Goal: Task Accomplishment & Management: Manage account settings

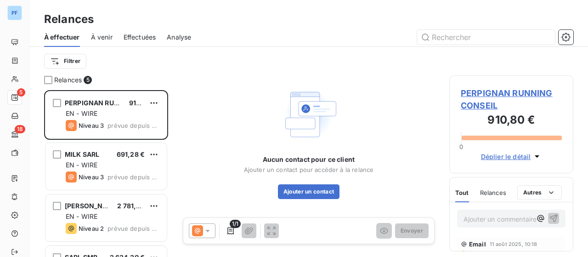
scroll to position [160, 117]
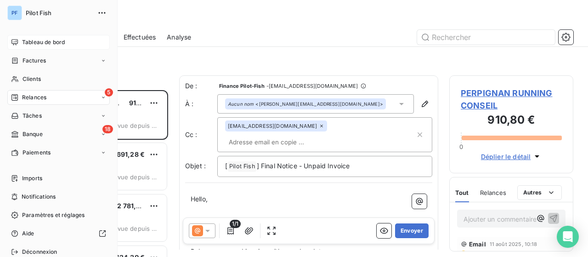
click at [28, 35] on div "Tableau de bord" at bounding box center [58, 42] width 102 height 15
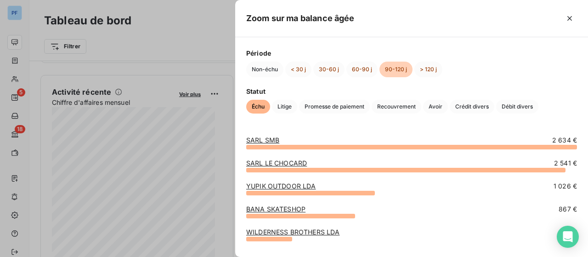
click at [346, 83] on div "Période Non-échu < 30 j 30-60 j 60-90 j 90-120 j > 120 j Statut Échu Litige Pro…" at bounding box center [411, 80] width 353 height 87
click at [362, 66] on button "60-90 j" at bounding box center [361, 70] width 31 height 16
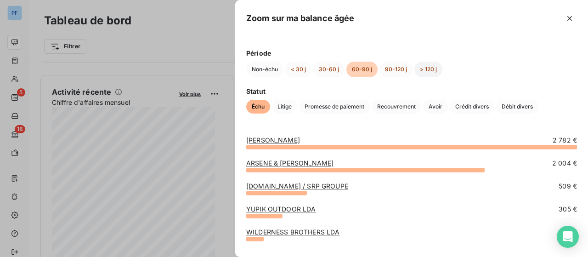
click at [438, 69] on button "> 120 j" at bounding box center [428, 70] width 28 height 16
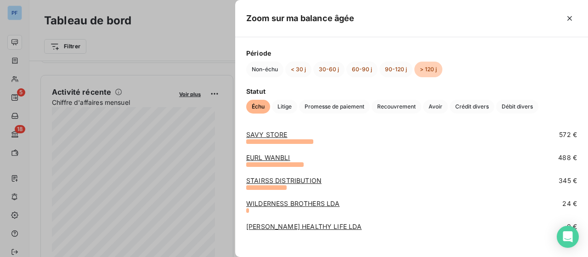
scroll to position [142, 0]
click at [314, 204] on link "WILDERNESS BROTHERS LDA" at bounding box center [292, 204] width 93 height 8
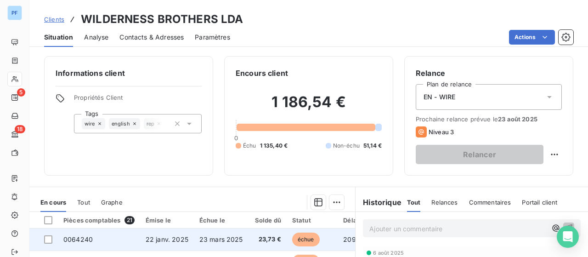
click at [212, 240] on span "23 mars 2025" at bounding box center [221, 239] width 44 height 8
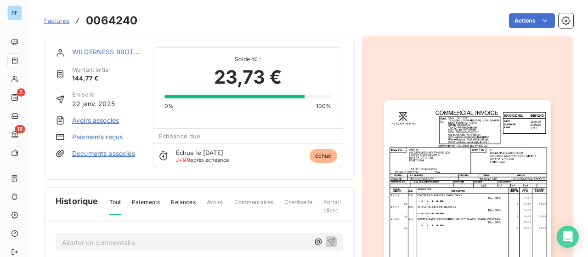
drag, startPoint x: 97, startPoint y: 136, endPoint x: 89, endPoint y: 136, distance: 7.9
click at [89, 136] on link "Paiements reçus" at bounding box center [97, 136] width 51 height 9
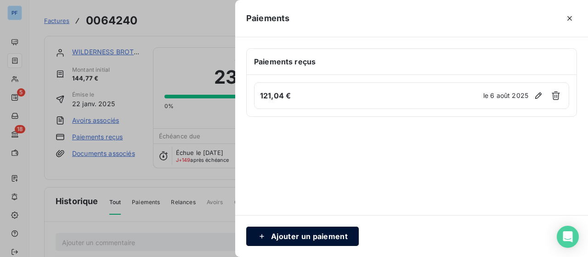
click at [295, 233] on button "Ajouter un paiement" at bounding box center [302, 236] width 113 height 19
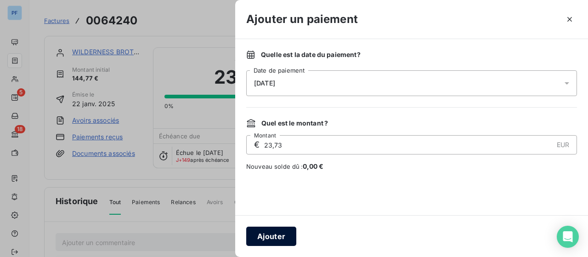
click at [277, 237] on button "Ajouter" at bounding box center [271, 236] width 50 height 19
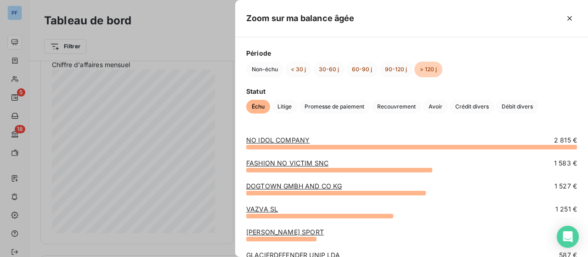
click at [267, 163] on link "FASHION NO VICTIM SNC" at bounding box center [287, 163] width 82 height 8
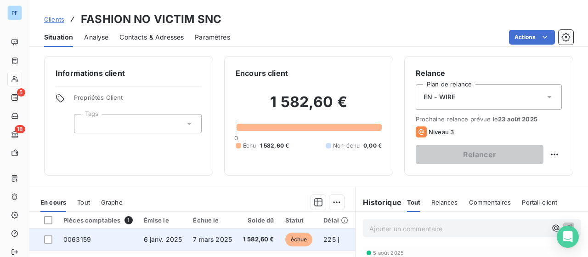
click at [120, 239] on td "0063159" at bounding box center [98, 239] width 80 height 22
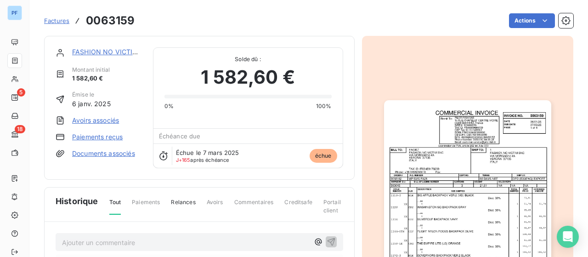
click at [96, 137] on link "Paiements reçus" at bounding box center [97, 136] width 51 height 9
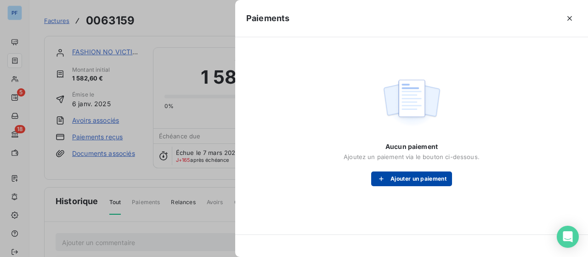
click at [401, 183] on button "Ajouter un paiement" at bounding box center [411, 178] width 81 height 15
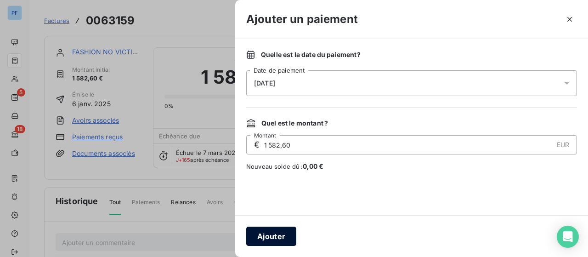
click at [269, 235] on button "Ajouter" at bounding box center [271, 236] width 50 height 19
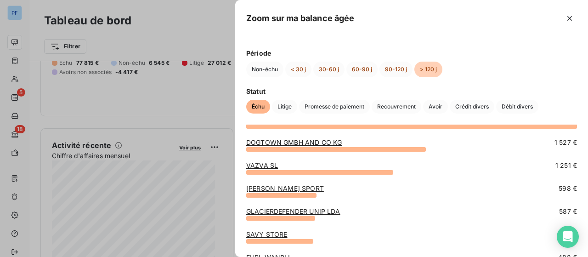
scroll to position [18, 0]
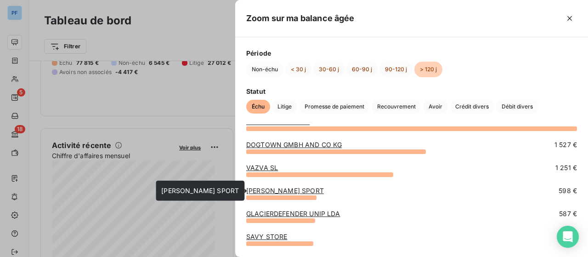
click at [289, 189] on link "[PERSON_NAME] SPORT" at bounding box center [285, 191] width 78 height 8
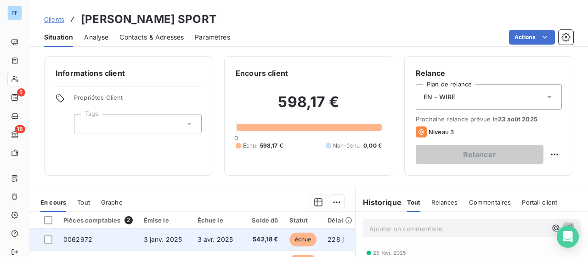
click at [159, 236] on span "3 janv. 2025" at bounding box center [163, 239] width 39 height 8
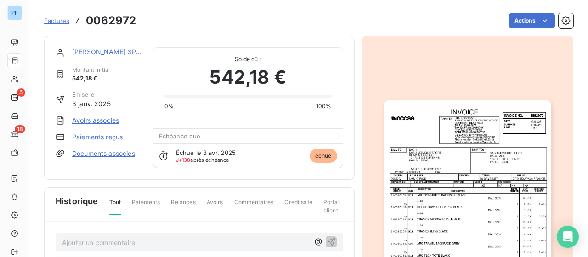
click at [96, 139] on link "Paiements reçus" at bounding box center [97, 136] width 51 height 9
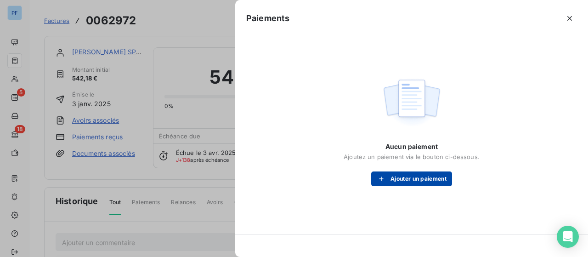
click at [421, 178] on button "Ajouter un paiement" at bounding box center [411, 178] width 81 height 15
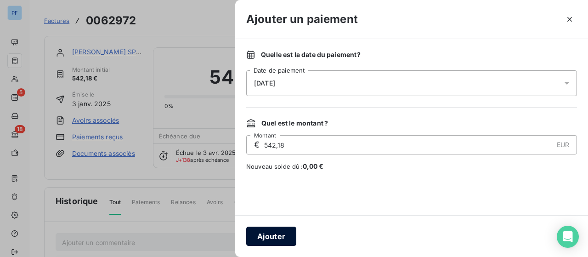
click at [277, 239] on button "Ajouter" at bounding box center [271, 236] width 50 height 19
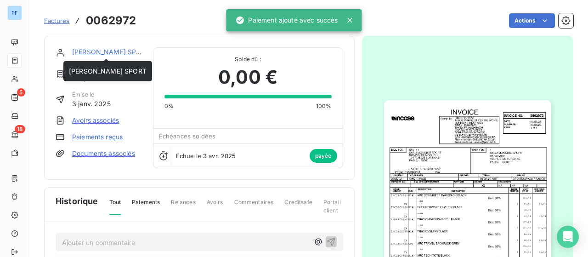
click at [102, 48] on link "[PERSON_NAME] SPORT" at bounding box center [111, 52] width 78 height 8
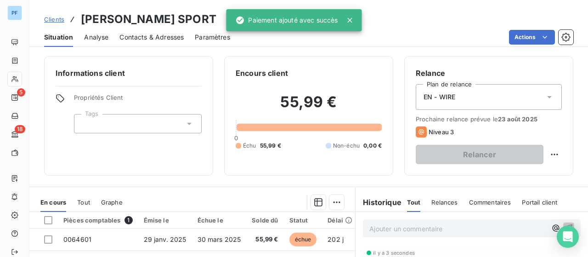
scroll to position [81, 0]
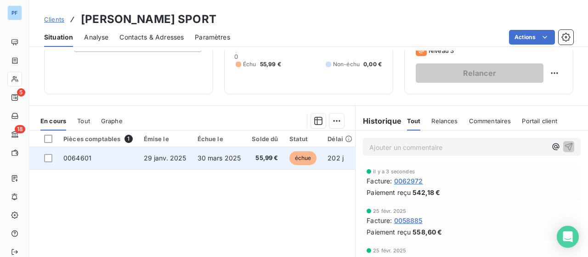
click at [166, 159] on span "29 janv. 2025" at bounding box center [165, 158] width 43 height 8
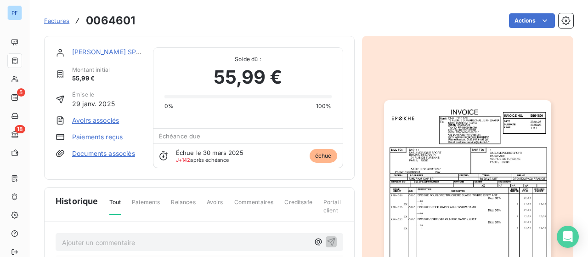
click at [91, 139] on link "Paiements reçus" at bounding box center [97, 136] width 51 height 9
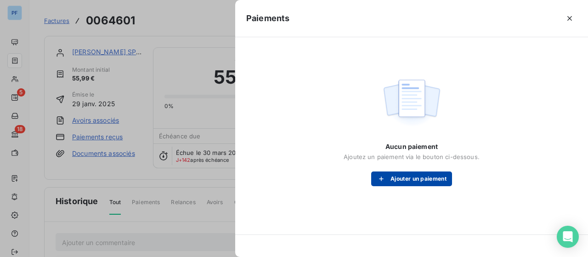
click at [403, 177] on button "Ajouter un paiement" at bounding box center [411, 178] width 81 height 15
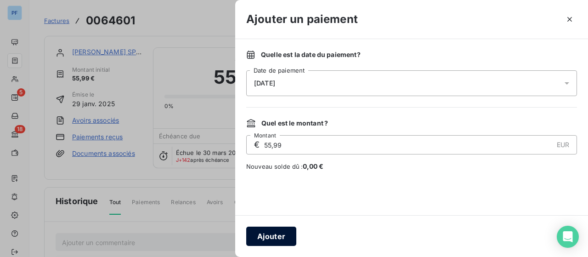
click at [270, 234] on button "Ajouter" at bounding box center [271, 236] width 50 height 19
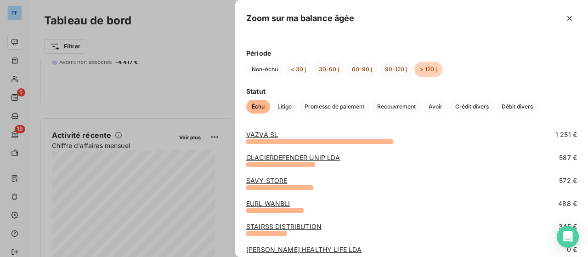
scroll to position [84, 0]
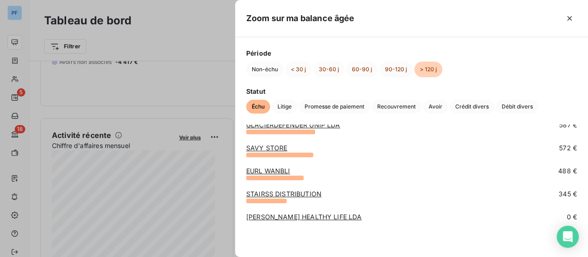
click at [301, 220] on link "[PERSON_NAME] HEALTHY LIFE LDA" at bounding box center [304, 217] width 116 height 8
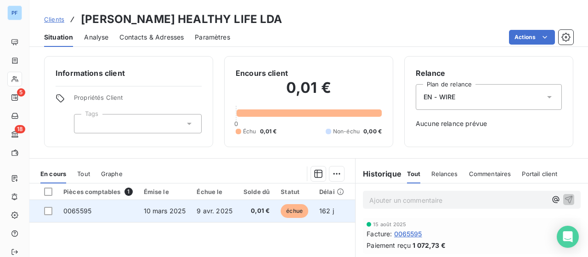
click at [152, 214] on span "10 mars 2025" at bounding box center [165, 211] width 42 height 8
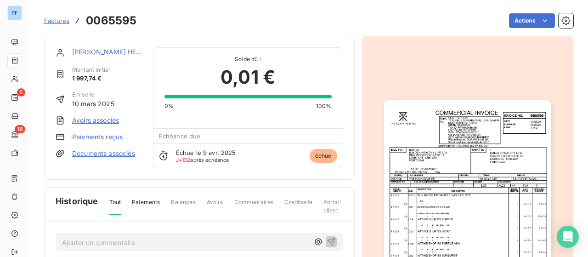
click at [97, 139] on link "Paiements reçus" at bounding box center [97, 136] width 51 height 9
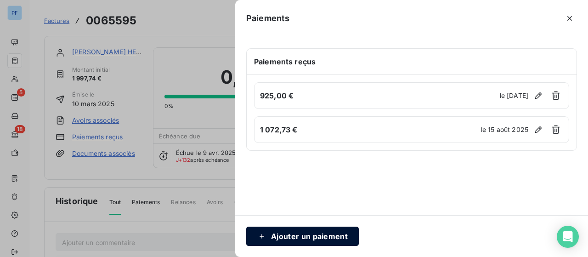
click at [308, 234] on button "Ajouter un paiement" at bounding box center [302, 236] width 113 height 19
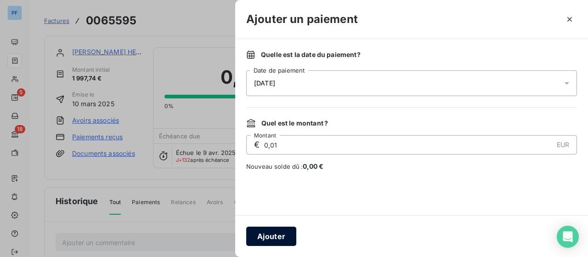
click at [268, 238] on button "Ajouter" at bounding box center [271, 236] width 50 height 19
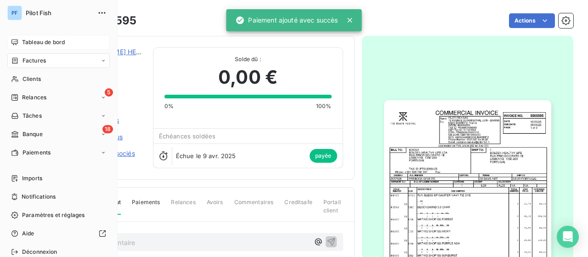
click at [49, 43] on span "Tableau de bord" at bounding box center [43, 42] width 43 height 8
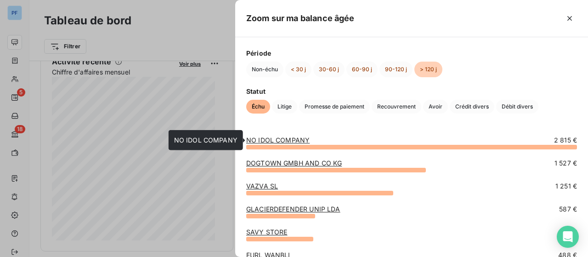
click at [284, 138] on link "NO IDOL COMPANY" at bounding box center [277, 140] width 63 height 8
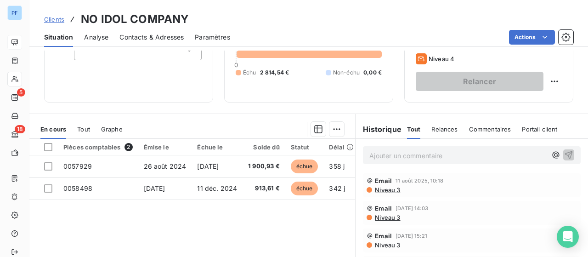
scroll to position [74, 0]
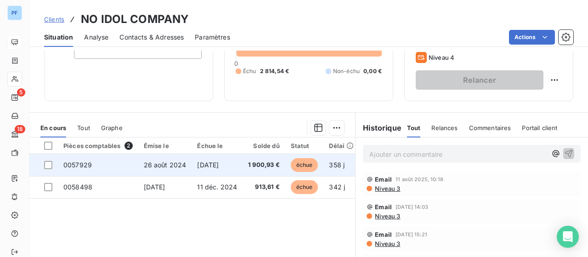
click at [198, 164] on span "[DATE]" at bounding box center [208, 165] width 22 height 8
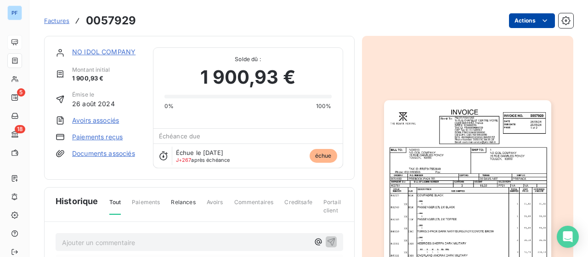
click at [509, 24] on html "PF 5 18 Factures 0057929 Actions NO IDOL COMPANY Montant initial 1 900,93 € Émi…" at bounding box center [294, 128] width 588 height 257
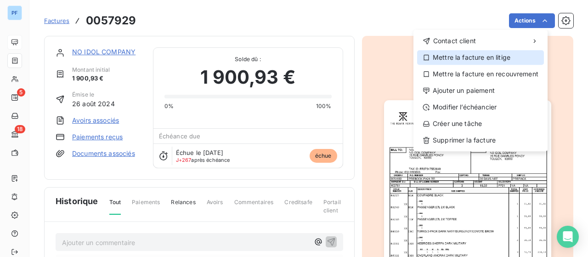
click at [482, 58] on div "Mettre la facture en litige" at bounding box center [480, 57] width 127 height 15
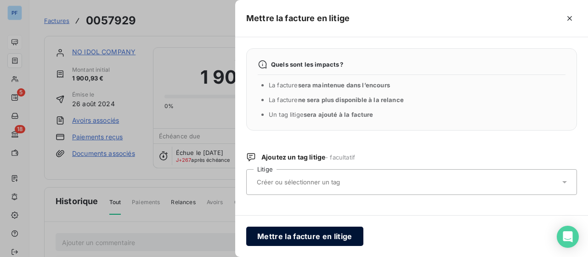
click at [312, 237] on button "Mettre la facture en litige" at bounding box center [304, 236] width 117 height 19
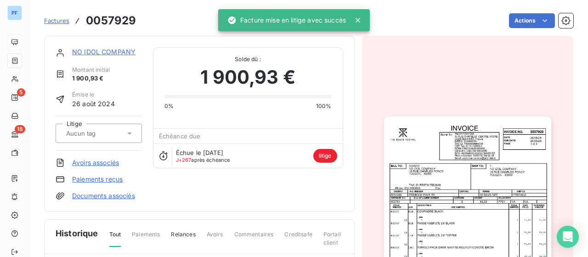
click at [99, 53] on link "NO IDOL COMPANY" at bounding box center [103, 52] width 63 height 8
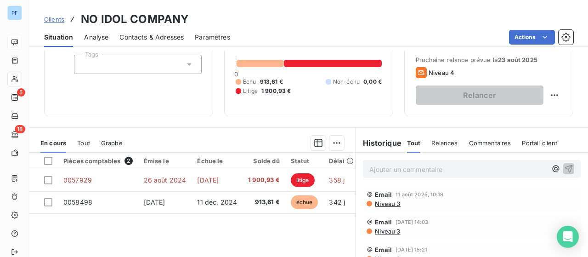
scroll to position [69, 0]
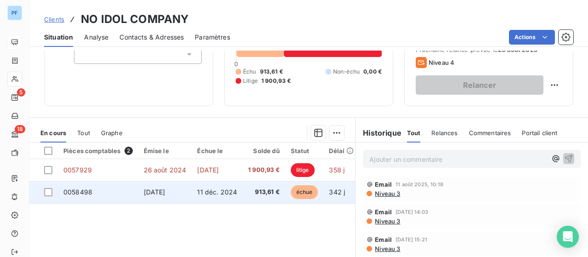
click at [197, 195] on span "11 déc. 2024" at bounding box center [217, 192] width 40 height 8
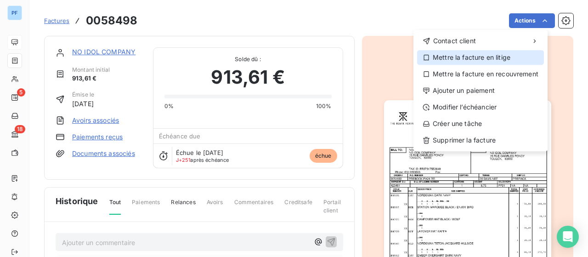
click at [505, 60] on div "Mettre la facture en litige" at bounding box center [480, 57] width 127 height 15
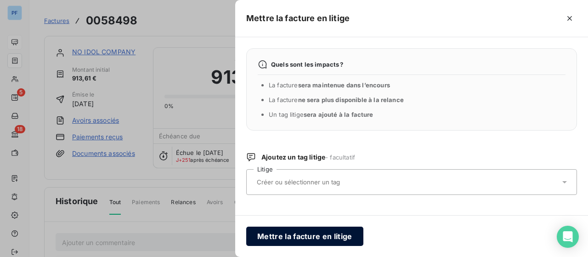
click at [304, 233] on button "Mettre la facture en litige" at bounding box center [304, 236] width 117 height 19
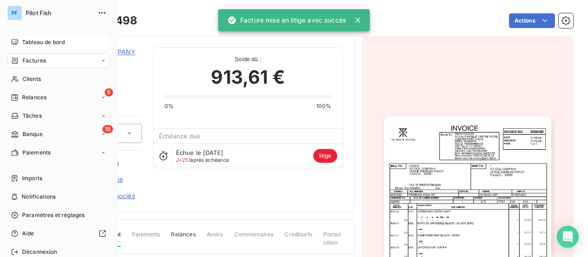
click at [24, 40] on span "Tableau de bord" at bounding box center [43, 42] width 43 height 8
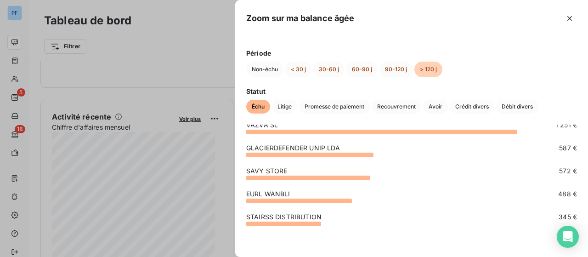
scroll to position [38, 0]
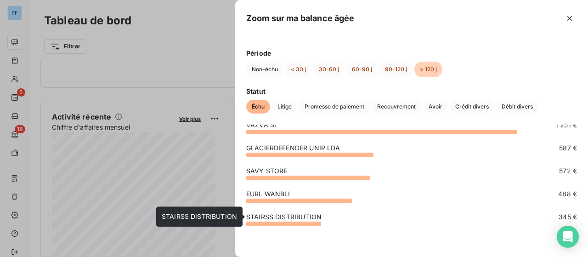
click at [290, 216] on link "STAIRSS DISTRIBUTION" at bounding box center [283, 217] width 75 height 8
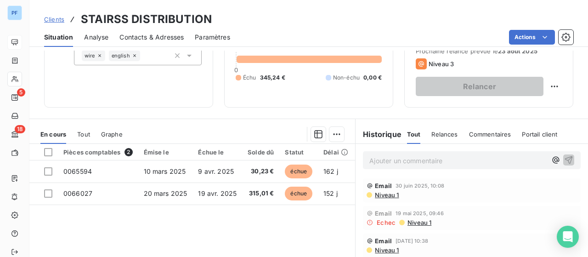
scroll to position [68, 0]
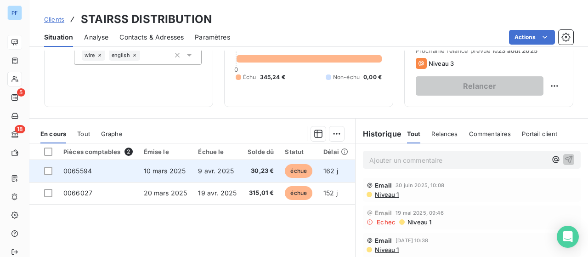
click at [125, 175] on td "0065594" at bounding box center [98, 171] width 80 height 22
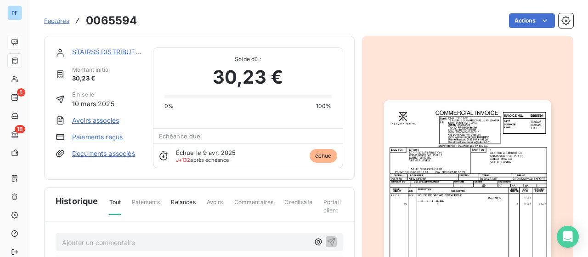
click at [107, 135] on link "Paiements reçus" at bounding box center [97, 136] width 51 height 9
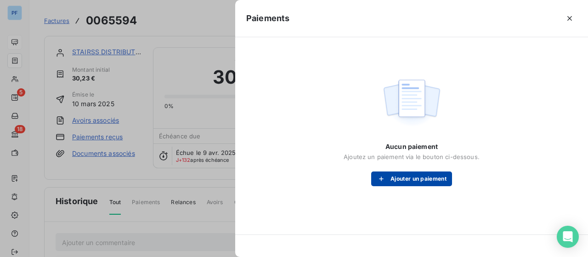
click at [418, 182] on button "Ajouter un paiement" at bounding box center [411, 178] width 81 height 15
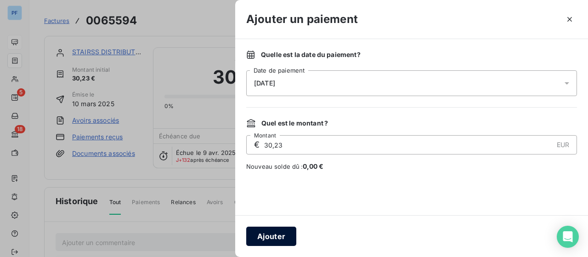
click at [269, 235] on button "Ajouter" at bounding box center [271, 236] width 50 height 19
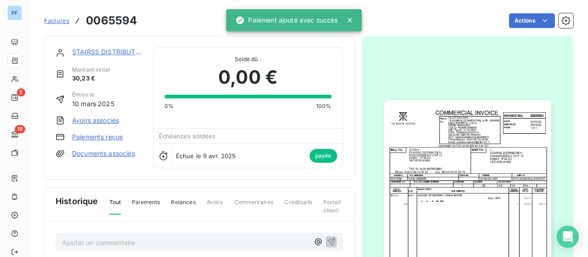
click at [112, 50] on link "STAIRSS DISTRIBUTION" at bounding box center [109, 52] width 75 height 8
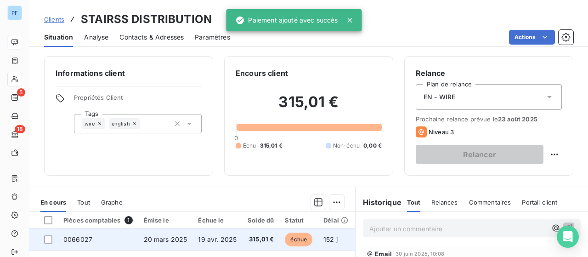
click at [176, 238] on span "20 mars 2025" at bounding box center [166, 239] width 44 height 8
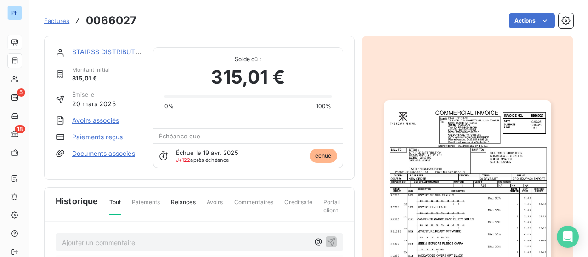
click at [431, 226] on img "button" at bounding box center [467, 218] width 167 height 236
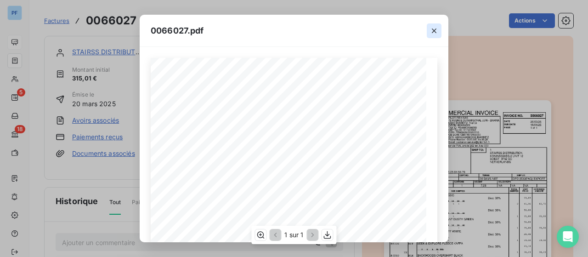
click at [436, 24] on button "button" at bounding box center [434, 30] width 15 height 15
click at [436, 32] on icon "button" at bounding box center [434, 30] width 5 height 5
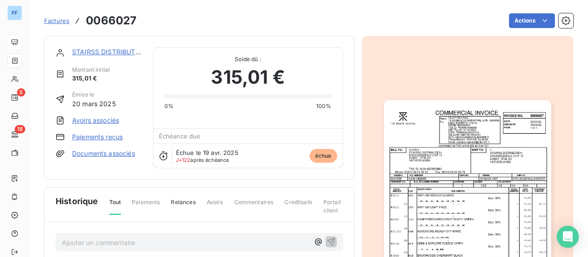
click at [105, 140] on link "Paiements reçus" at bounding box center [97, 136] width 51 height 9
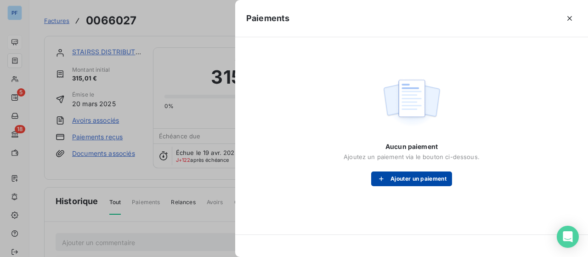
click at [414, 172] on button "Ajouter un paiement" at bounding box center [411, 178] width 81 height 15
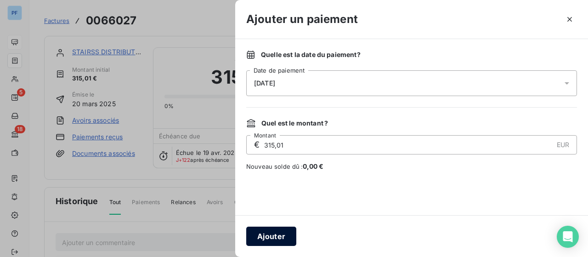
click at [258, 235] on button "Ajouter" at bounding box center [271, 236] width 50 height 19
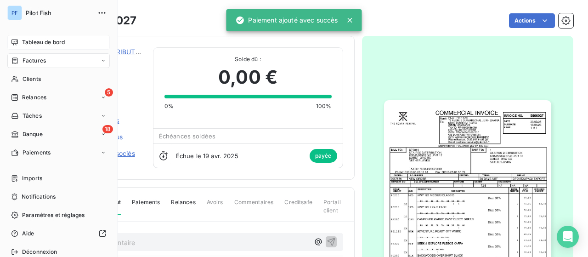
click at [20, 40] on div "Tableau de bord" at bounding box center [58, 42] width 102 height 15
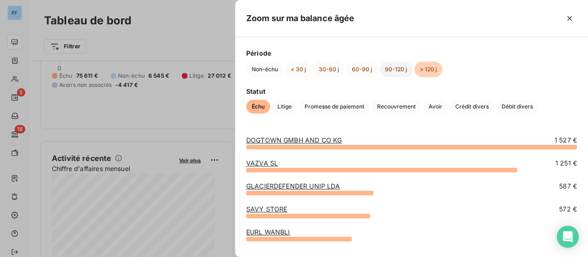
click at [386, 64] on button "90-120 j" at bounding box center [396, 70] width 33 height 16
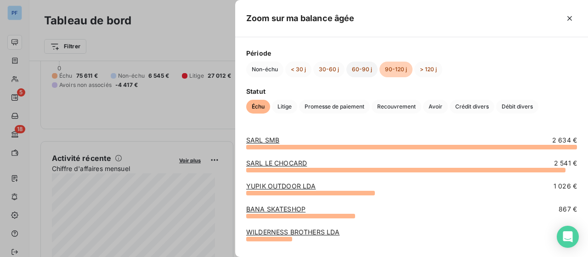
click at [362, 68] on button "60-90 j" at bounding box center [361, 70] width 31 height 16
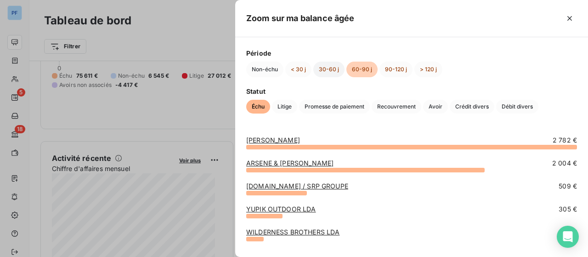
click at [325, 69] on button "30-60 j" at bounding box center [328, 70] width 31 height 16
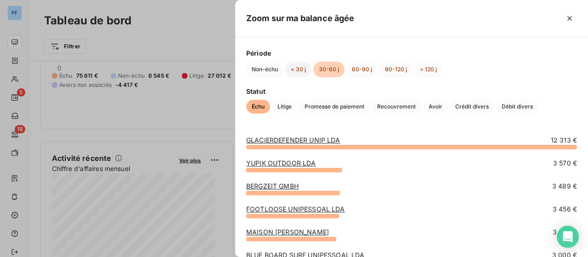
click at [299, 65] on button "< 30 j" at bounding box center [298, 70] width 26 height 16
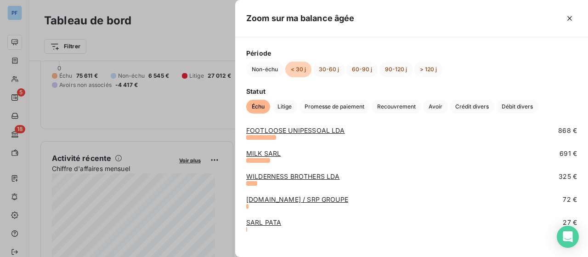
scroll to position [84, 0]
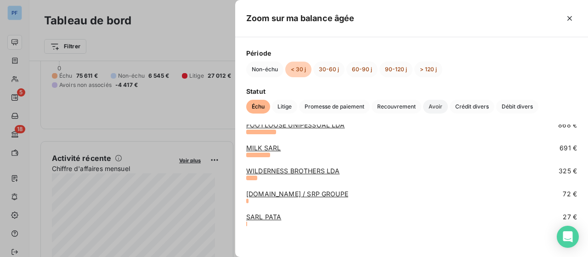
click at [437, 109] on span "Avoir" at bounding box center [435, 107] width 25 height 14
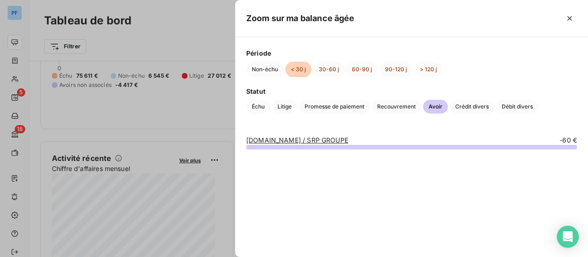
scroll to position [0, 0]
click at [312, 141] on link "[DOMAIN_NAME] / SRP GROUPE" at bounding box center [297, 140] width 102 height 8
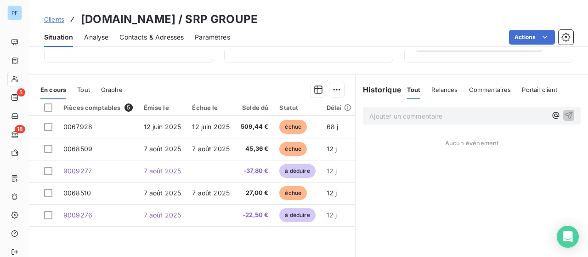
scroll to position [113, 0]
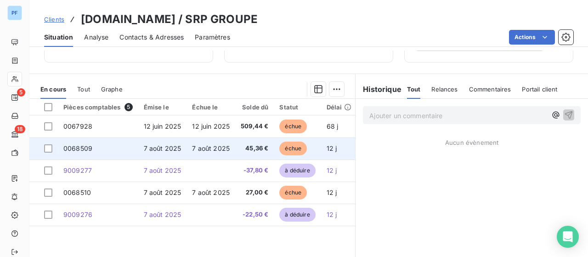
click at [213, 150] on span "7 août 2025" at bounding box center [211, 148] width 38 height 8
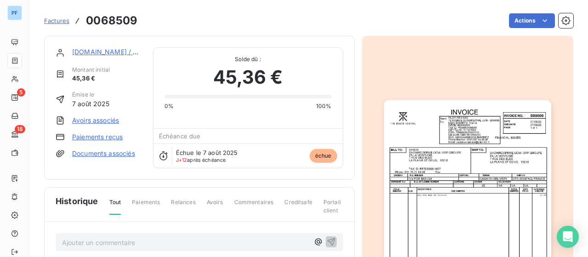
click at [94, 121] on link "Avoirs associés" at bounding box center [95, 120] width 47 height 9
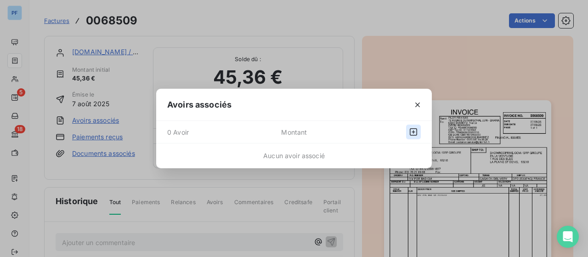
click at [414, 135] on icon "button" at bounding box center [413, 131] width 9 height 9
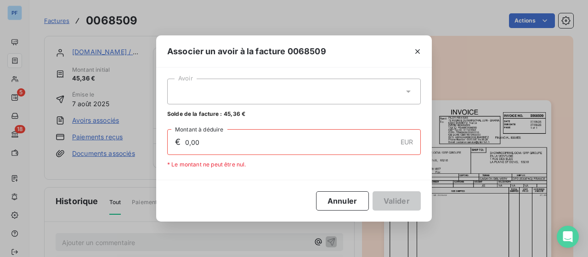
click at [302, 91] on div at bounding box center [294, 92] width 254 height 26
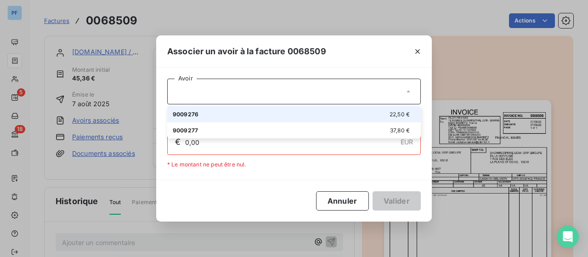
click at [285, 114] on div "9009276 22,50 €" at bounding box center [294, 114] width 243 height 9
type input "22,50"
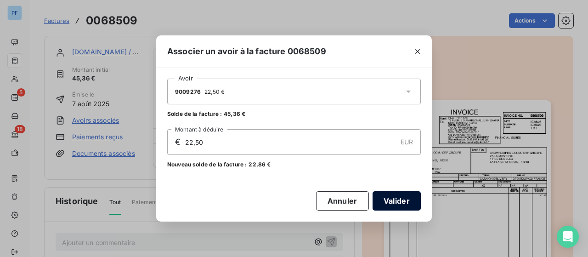
click at [408, 198] on button "Valider" at bounding box center [397, 200] width 48 height 19
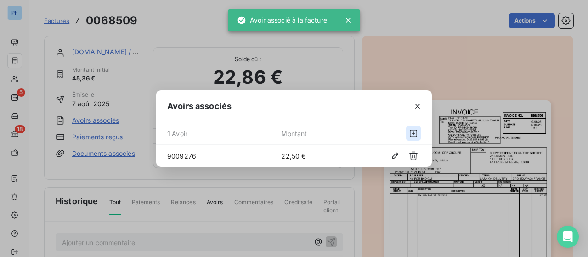
click at [413, 130] on icon "button" at bounding box center [413, 133] width 7 height 7
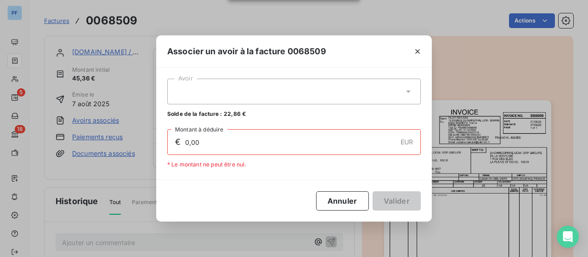
click at [333, 90] on div at bounding box center [294, 92] width 254 height 26
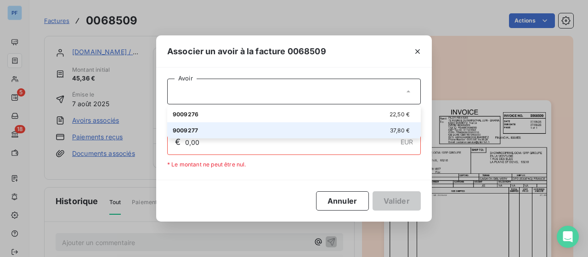
click at [307, 131] on div "9009277 37,80 €" at bounding box center [294, 130] width 243 height 9
type input "22,86"
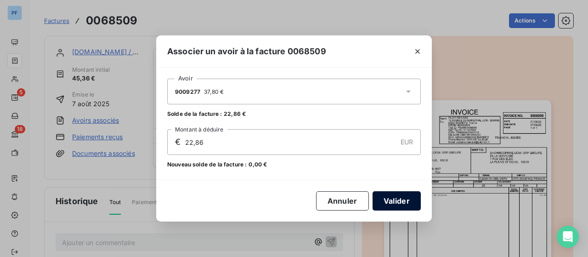
click at [393, 203] on button "Valider" at bounding box center [397, 200] width 48 height 19
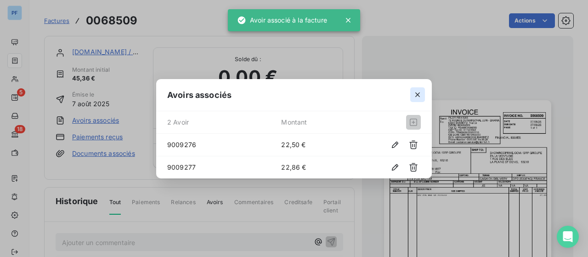
click at [417, 93] on icon "button" at bounding box center [417, 94] width 9 height 9
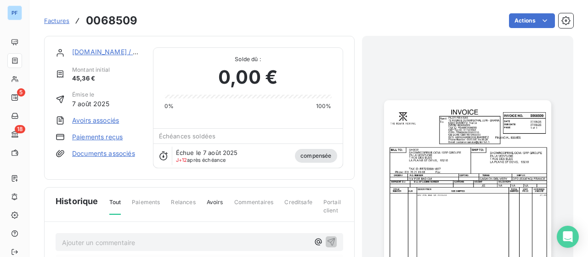
click at [98, 49] on link "[DOMAIN_NAME] / SRP GROUPE" at bounding box center [123, 52] width 102 height 8
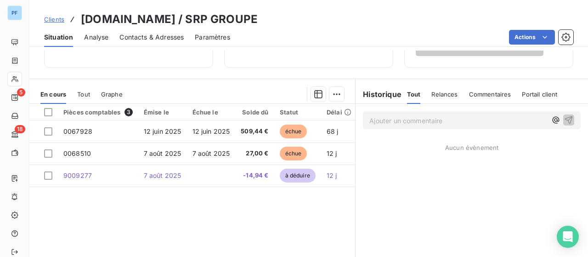
scroll to position [108, 0]
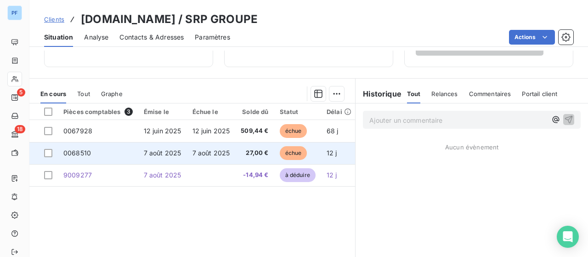
click at [209, 152] on span "7 août 2025" at bounding box center [212, 153] width 38 height 8
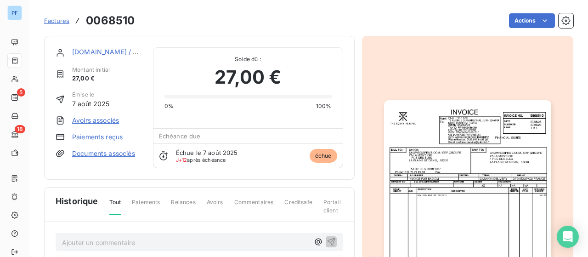
click at [85, 116] on link "Avoirs associés" at bounding box center [95, 120] width 47 height 9
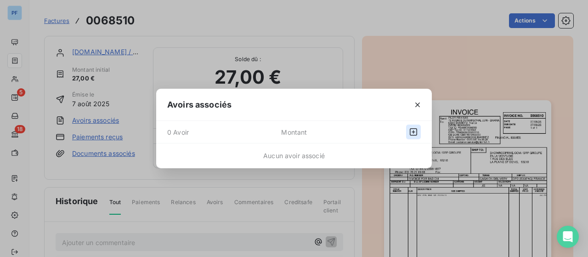
click at [417, 133] on icon "button" at bounding box center [413, 131] width 9 height 9
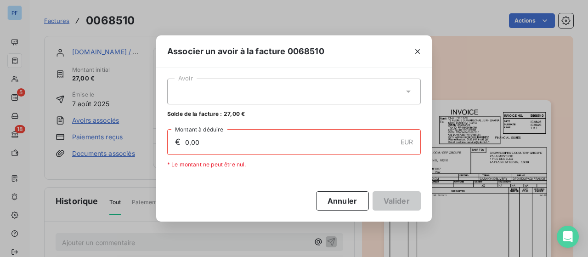
click at [341, 96] on div at bounding box center [294, 92] width 254 height 26
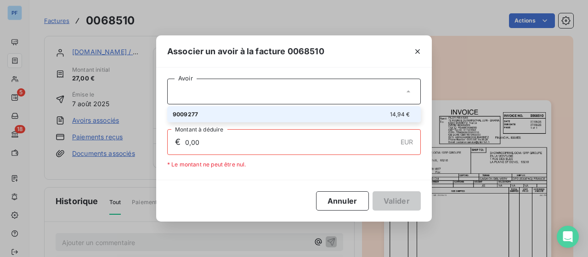
click at [327, 113] on div "9009277 14,94 €" at bounding box center [294, 114] width 243 height 9
type input "14,94"
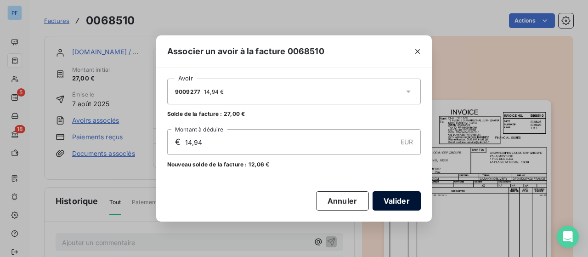
click at [386, 199] on button "Valider" at bounding box center [397, 200] width 48 height 19
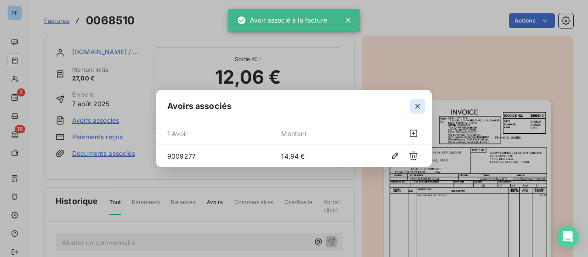
click at [418, 111] on button "button" at bounding box center [417, 106] width 15 height 15
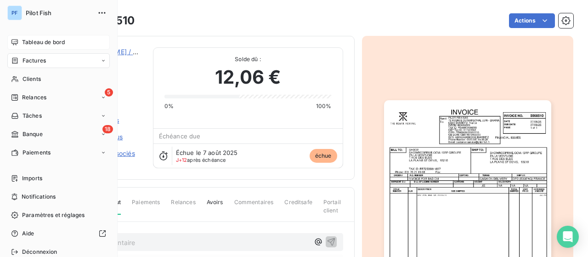
click at [53, 44] on span "Tableau de bord" at bounding box center [43, 42] width 43 height 8
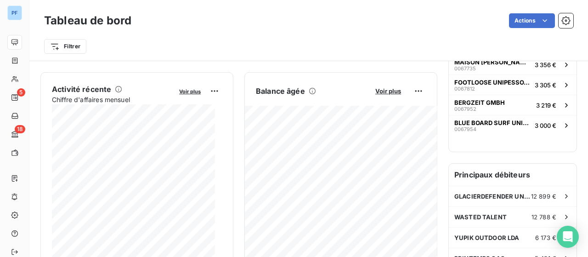
scroll to position [172, 0]
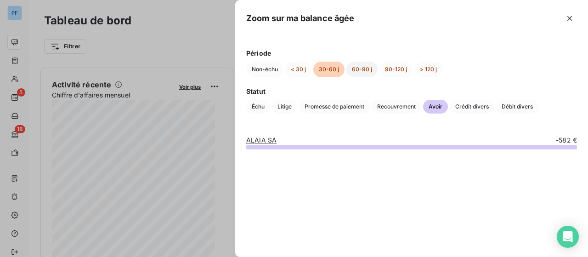
click at [358, 69] on button "60-90 j" at bounding box center [361, 70] width 31 height 16
click at [394, 72] on button "90-120 j" at bounding box center [396, 70] width 33 height 16
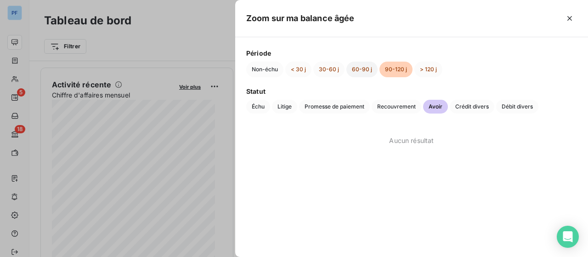
click at [350, 68] on button "60-90 j" at bounding box center [361, 70] width 31 height 16
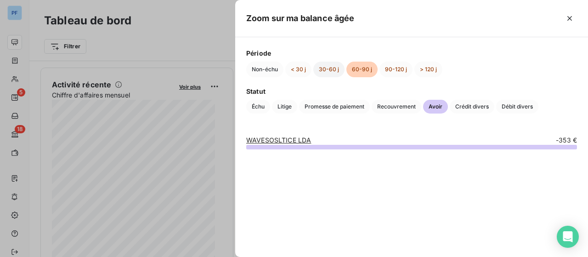
click at [335, 69] on button "30-60 j" at bounding box center [328, 70] width 31 height 16
click at [302, 72] on button "< 30 j" at bounding box center [298, 70] width 26 height 16
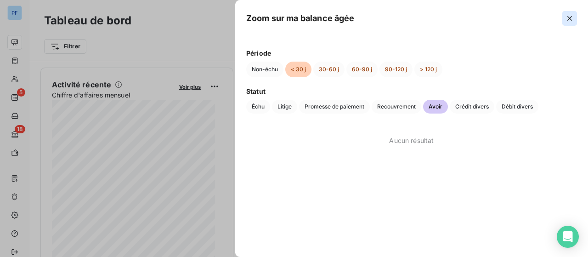
click at [569, 20] on icon "button" at bounding box center [569, 18] width 9 height 9
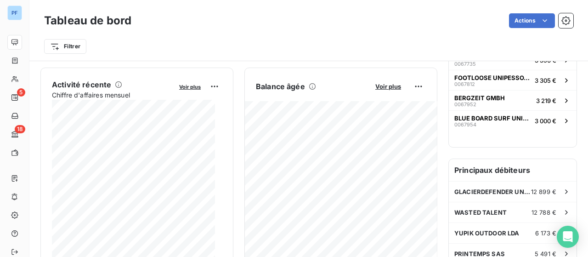
scroll to position [0, 0]
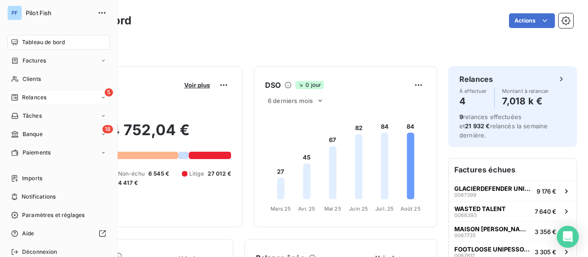
click at [32, 97] on span "Relances" at bounding box center [34, 97] width 24 height 8
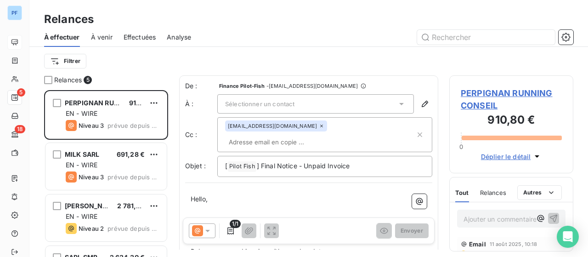
scroll to position [160, 117]
click at [278, 102] on span "Sélectionner un contact" at bounding box center [259, 103] width 69 height 7
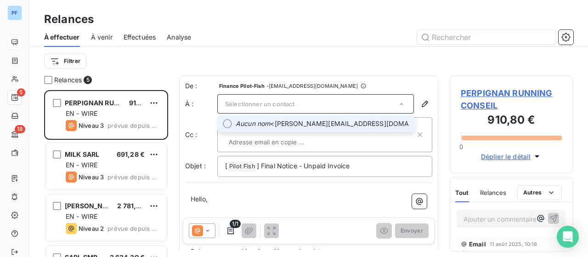
click at [280, 122] on span "Aucun nom <[PERSON_NAME][EMAIL_ADDRESS][DOMAIN_NAME]>" at bounding box center [322, 123] width 173 height 9
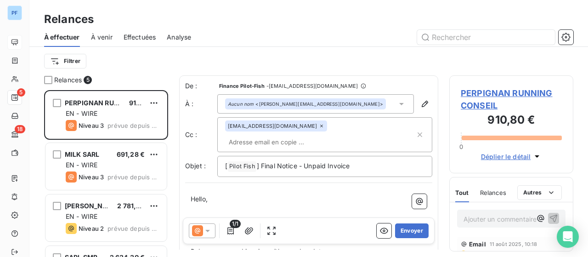
click at [320, 135] on input "text" at bounding box center [278, 142] width 106 height 14
paste input "[PERSON_NAME][EMAIL_ADDRESS][DOMAIN_NAME]"
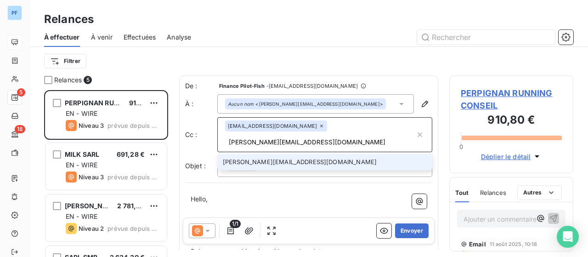
type input "[PERSON_NAME][EMAIL_ADDRESS][DOMAIN_NAME]"
click at [266, 154] on li "[PERSON_NAME][EMAIL_ADDRESS][DOMAIN_NAME]" at bounding box center [324, 162] width 215 height 16
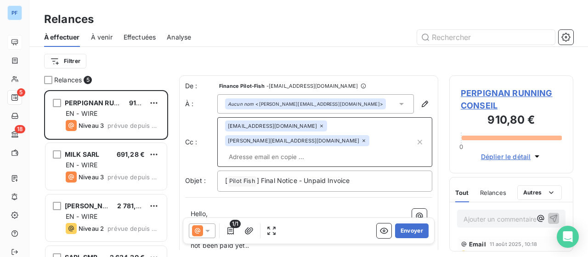
click at [319, 124] on icon at bounding box center [322, 126] width 6 height 6
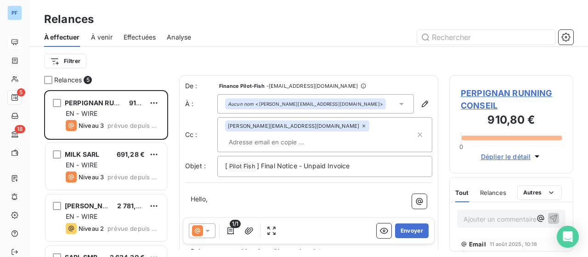
click at [210, 227] on icon at bounding box center [207, 230] width 9 height 9
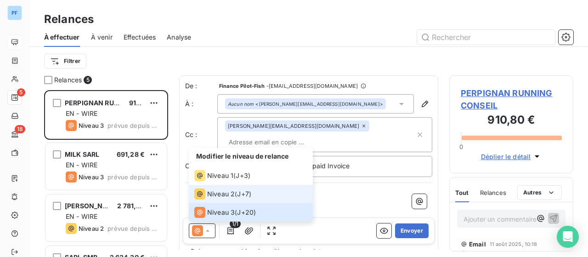
click at [225, 194] on span "Niveau 2" at bounding box center [221, 193] width 28 height 9
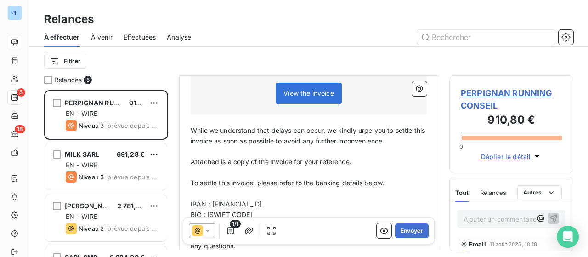
scroll to position [213, 0]
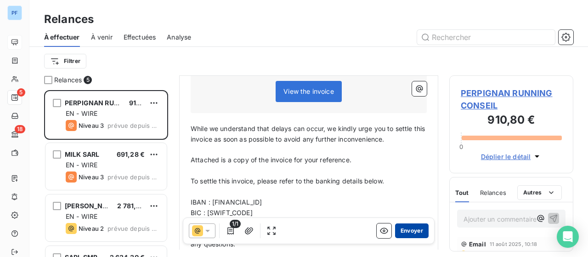
click at [408, 231] on button "Envoyer" at bounding box center [412, 230] width 34 height 15
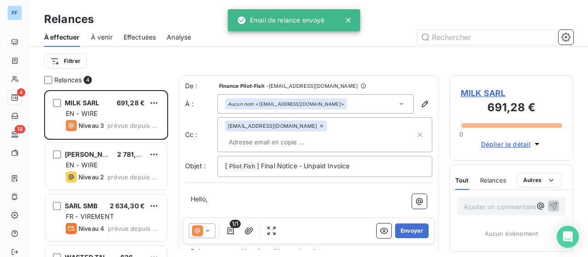
click at [320, 127] on icon at bounding box center [321, 126] width 3 height 3
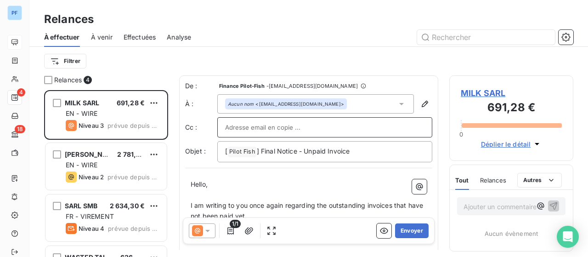
click at [280, 129] on input "text" at bounding box center [324, 127] width 199 height 14
paste input "[EMAIL_ADDRESS][DOMAIN_NAME]"
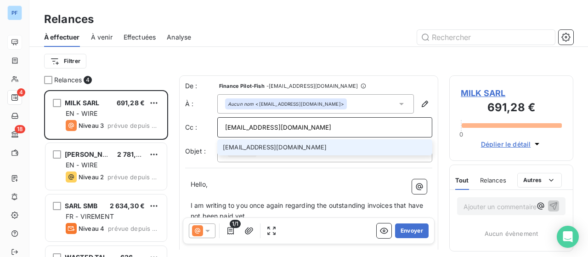
type input "[EMAIL_ADDRESS][DOMAIN_NAME]"
click at [251, 147] on li "[EMAIL_ADDRESS][DOMAIN_NAME]" at bounding box center [324, 147] width 215 height 16
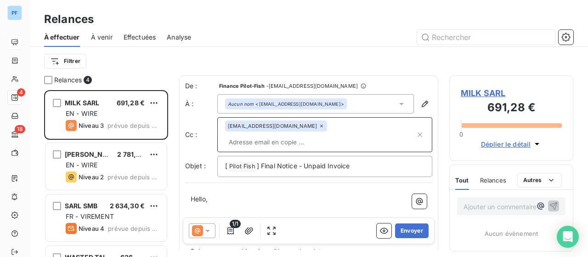
click at [207, 234] on icon at bounding box center [207, 230] width 9 height 9
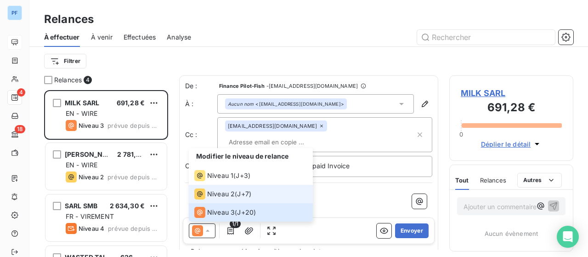
click at [215, 194] on span "Niveau 2" at bounding box center [221, 193] width 28 height 9
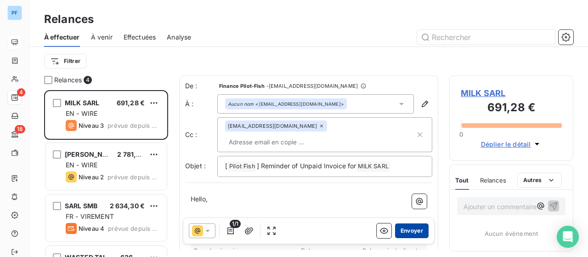
click at [404, 227] on button "Envoyer" at bounding box center [412, 230] width 34 height 15
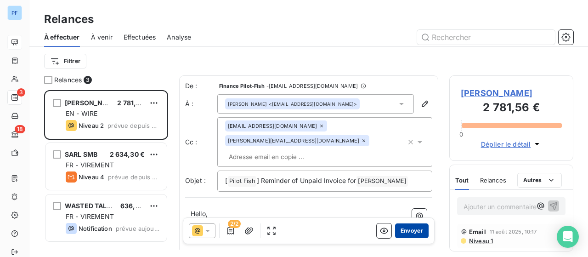
click at [405, 231] on button "Envoyer" at bounding box center [412, 230] width 34 height 15
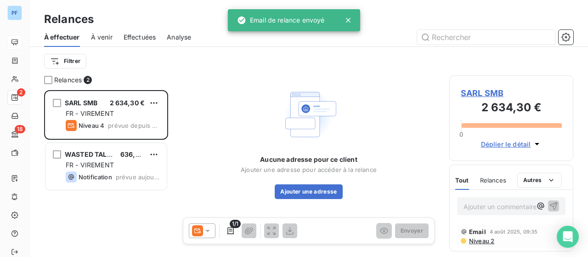
click at [202, 238] on div at bounding box center [202, 230] width 27 height 15
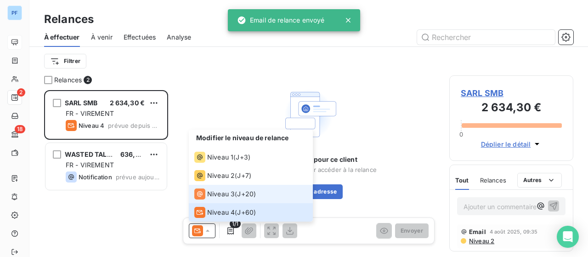
click at [227, 195] on span "Niveau 3" at bounding box center [221, 193] width 28 height 9
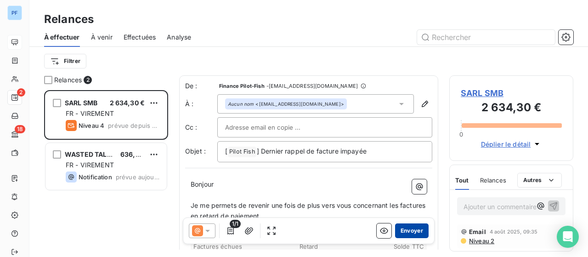
click at [403, 233] on button "Envoyer" at bounding box center [412, 230] width 34 height 15
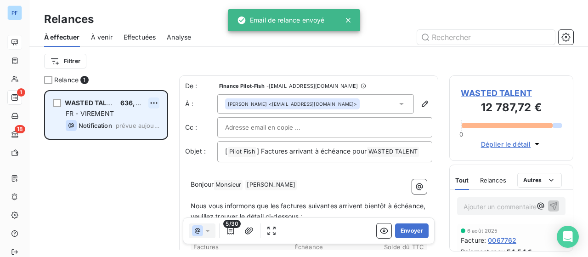
click at [153, 99] on html "PF 1 18 Relances À effectuer À venir Effectuées Analyse Filtrer Relance 1 WASTE…" at bounding box center [294, 128] width 588 height 257
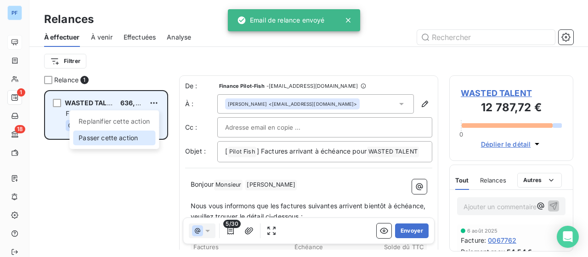
click at [134, 137] on div "Passer cette action" at bounding box center [114, 137] width 82 height 15
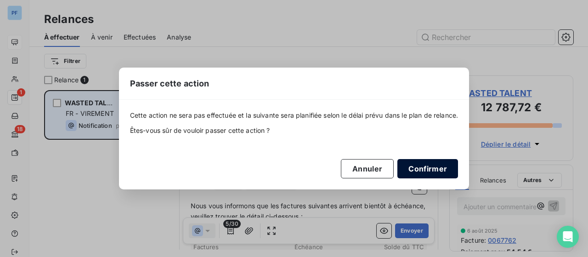
click at [429, 176] on button "Confirmer" at bounding box center [427, 168] width 61 height 19
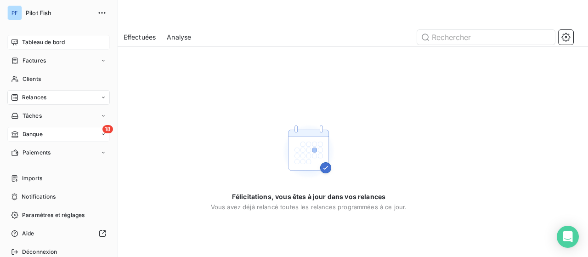
click at [59, 131] on div "18 Banque" at bounding box center [58, 134] width 102 height 15
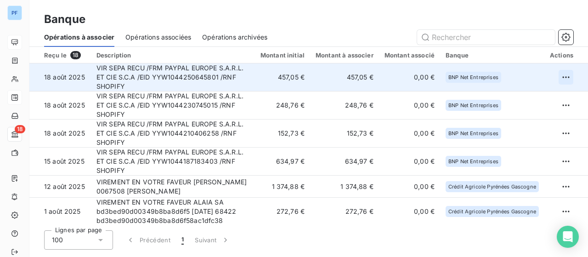
click at [562, 75] on html "PF 18 Banque Opérations à associer Opérations associées Opérations archivées Re…" at bounding box center [294, 128] width 588 height 257
click at [529, 97] on div "Archiver l’opération" at bounding box center [530, 97] width 71 height 15
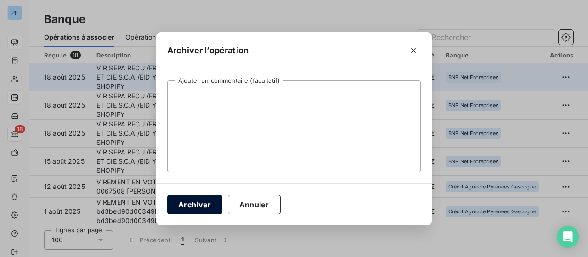
click at [203, 204] on button "Archiver" at bounding box center [194, 204] width 55 height 19
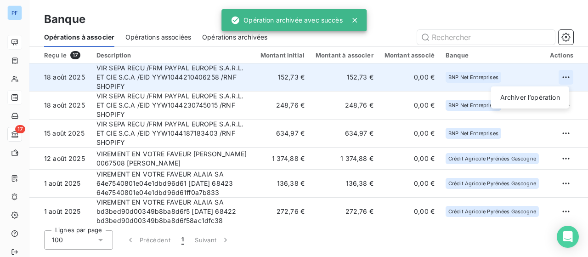
click at [555, 75] on html "PF 17 Banque Opérations à associer Opérations associées Opérations archivées Re…" at bounding box center [294, 128] width 588 height 257
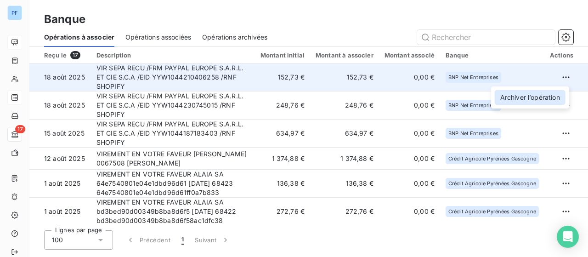
drag, startPoint x: 533, startPoint y: 94, endPoint x: 556, endPoint y: 100, distance: 24.2
click at [556, 100] on div "Archiver l’opération" at bounding box center [530, 97] width 71 height 15
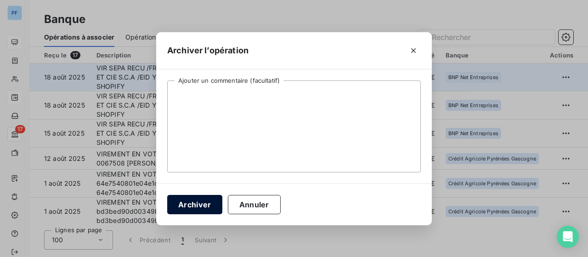
click at [205, 205] on button "Archiver" at bounding box center [194, 204] width 55 height 19
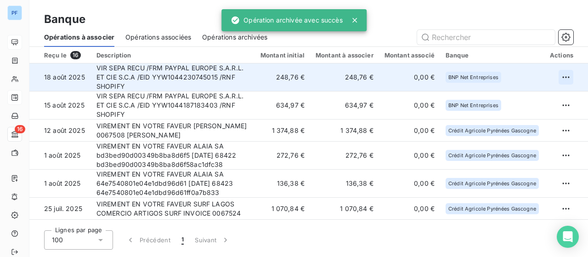
click at [559, 79] on html "PF 16 Banque Opérations à associer Opérations associées Opérations archivées Re…" at bounding box center [294, 128] width 588 height 257
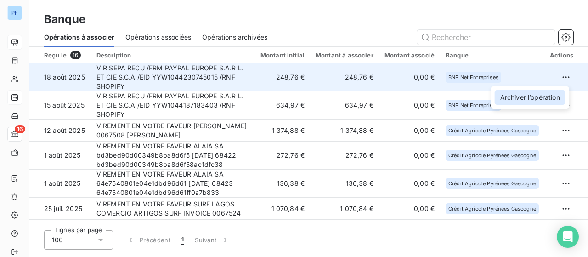
click at [542, 102] on div "Archiver l’opération" at bounding box center [530, 97] width 71 height 15
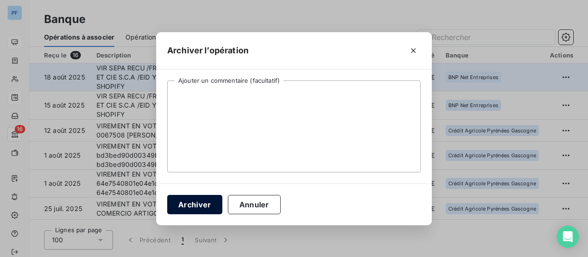
click at [217, 204] on button "Archiver" at bounding box center [194, 204] width 55 height 19
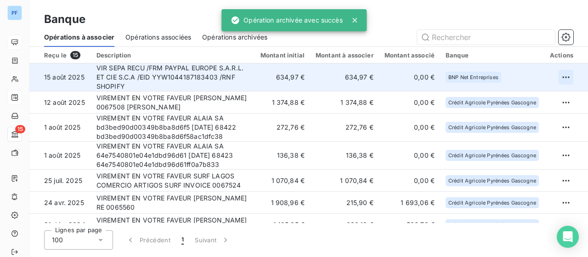
click at [566, 77] on html "PF 15 Banque Opérations à associer Opérations associées Opérations archivées Re…" at bounding box center [294, 128] width 588 height 257
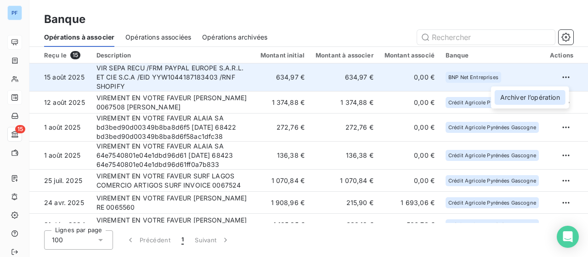
click at [548, 93] on div "Archiver l’opération" at bounding box center [530, 97] width 71 height 15
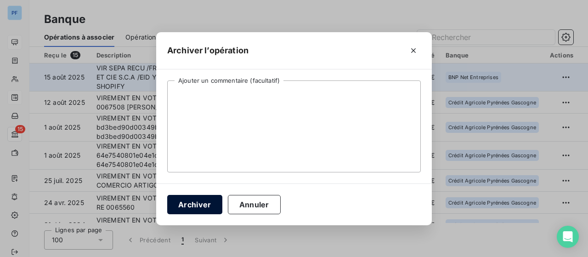
click at [190, 204] on button "Archiver" at bounding box center [194, 204] width 55 height 19
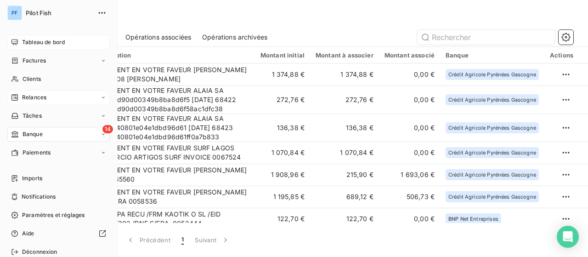
click at [55, 40] on span "Tableau de bord" at bounding box center [43, 42] width 43 height 8
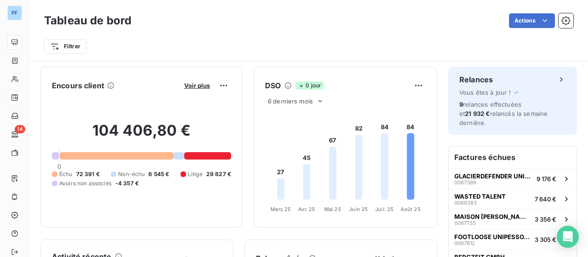
scroll to position [138, 0]
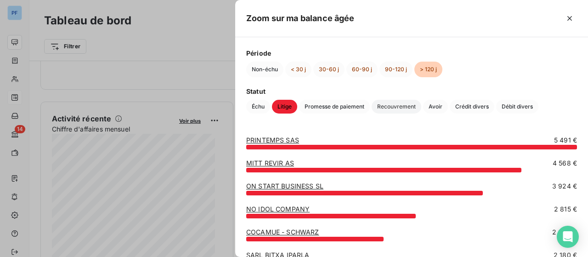
click at [383, 105] on span "Recouvrement" at bounding box center [397, 107] width 50 height 14
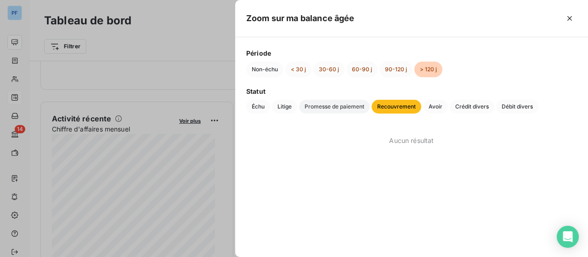
click at [346, 106] on span "Promesse de paiement" at bounding box center [334, 107] width 71 height 14
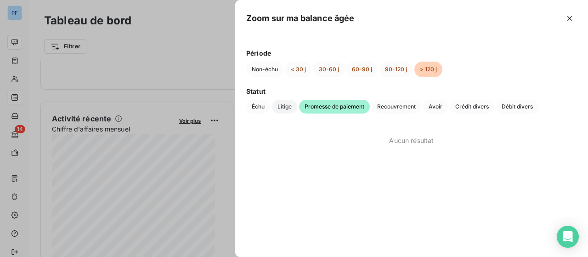
click at [292, 107] on span "Litige" at bounding box center [284, 107] width 25 height 14
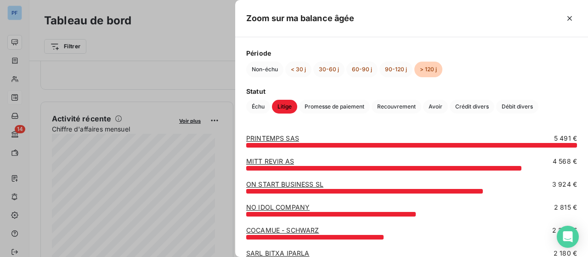
scroll to position [0, 0]
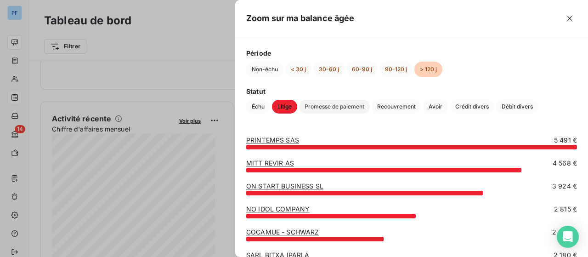
click at [318, 111] on span "Promesse de paiement" at bounding box center [334, 107] width 71 height 14
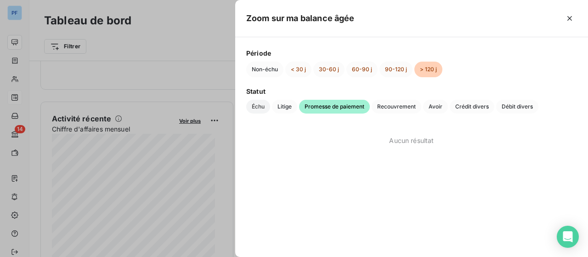
click at [258, 108] on span "Échu" at bounding box center [258, 107] width 24 height 14
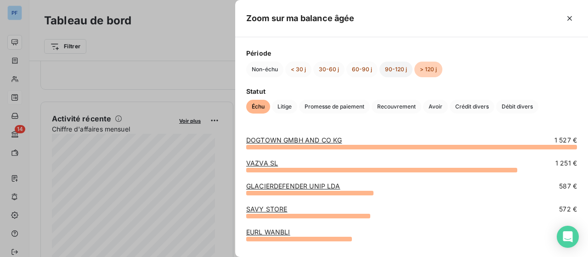
click at [387, 70] on button "90-120 j" at bounding box center [396, 70] width 33 height 16
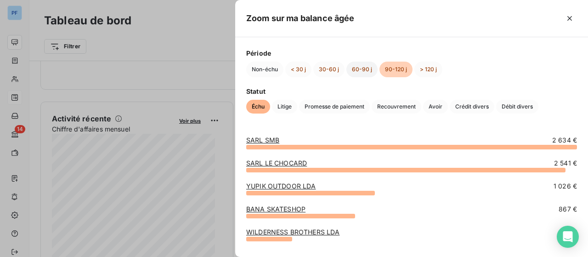
click at [355, 69] on button "60-90 j" at bounding box center [361, 70] width 31 height 16
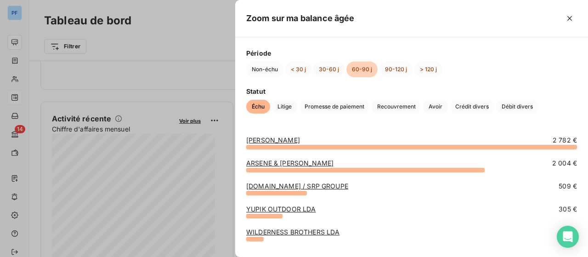
click at [183, 78] on div at bounding box center [294, 128] width 588 height 257
